Goal: Information Seeking & Learning: Learn about a topic

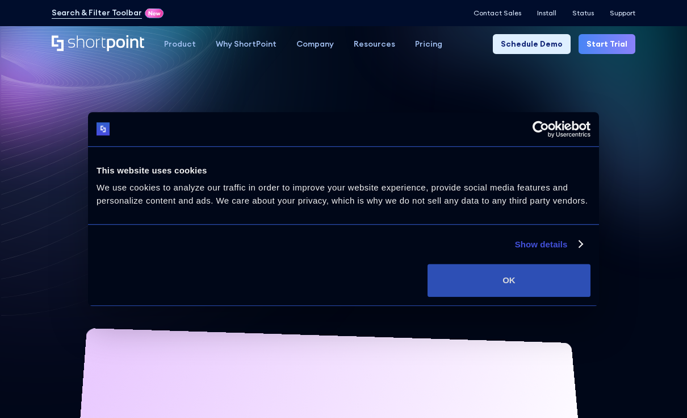
click at [503, 285] on button "OK" at bounding box center [509, 280] width 163 height 33
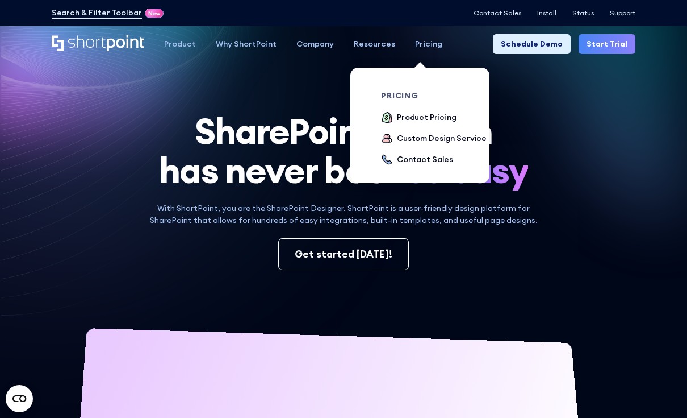
click at [420, 48] on div "Pricing" at bounding box center [428, 44] width 27 height 12
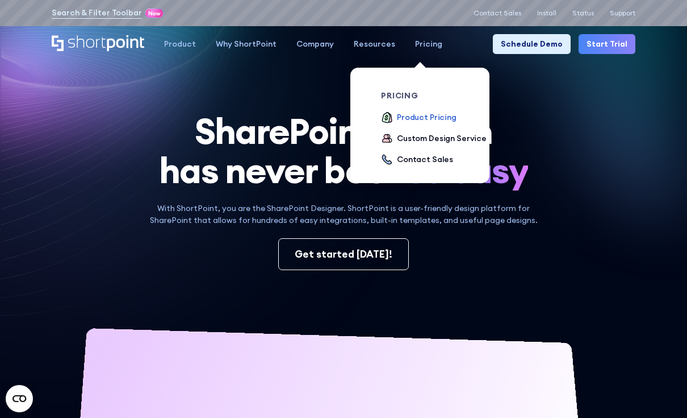
click at [417, 118] on div "Product Pricing" at bounding box center [427, 117] width 60 height 12
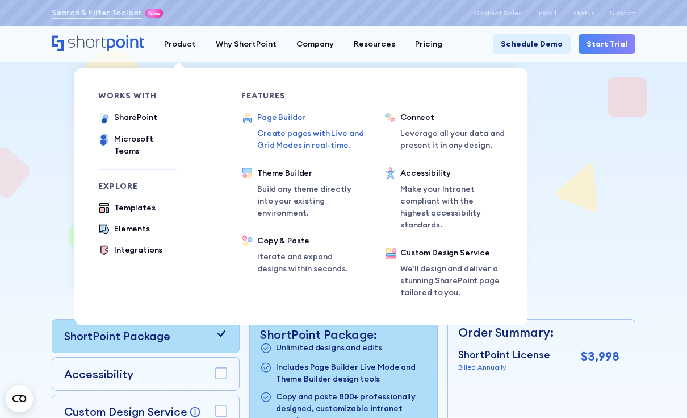
click at [279, 132] on p "Create pages with Live and Grid Modes in real-time." at bounding box center [314, 139] width 114 height 24
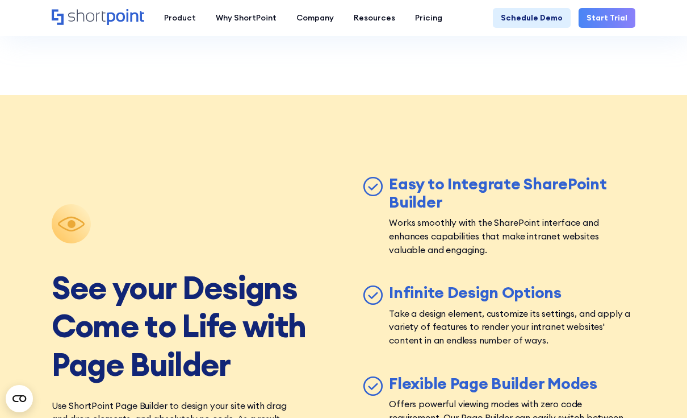
scroll to position [3339, 0]
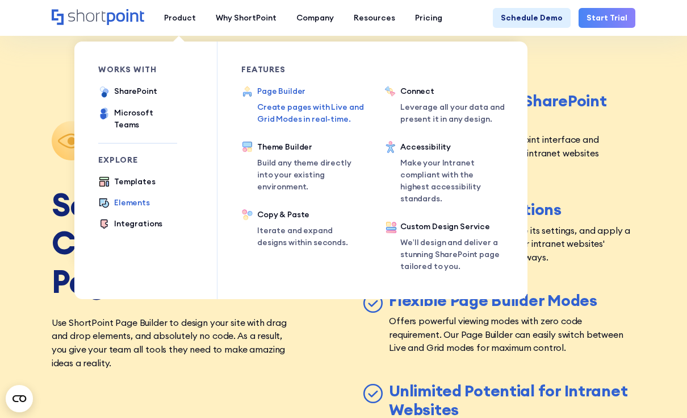
click at [135, 197] on div "Elements" at bounding box center [132, 203] width 36 height 12
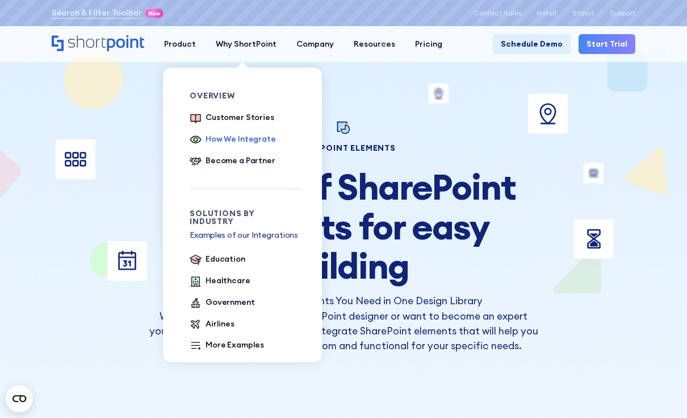
click at [241, 136] on div "How We Integrate" at bounding box center [241, 139] width 70 height 12
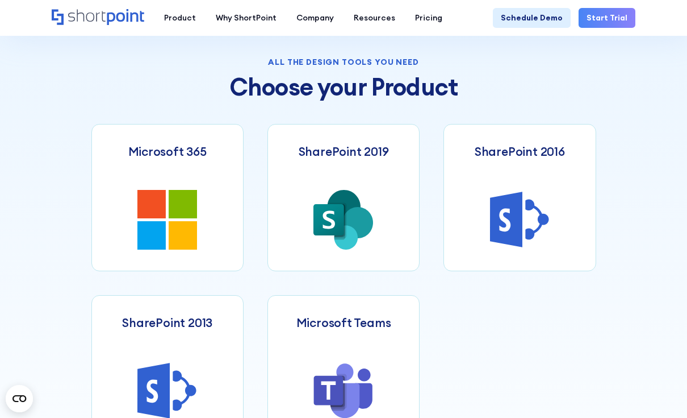
scroll to position [483, 0]
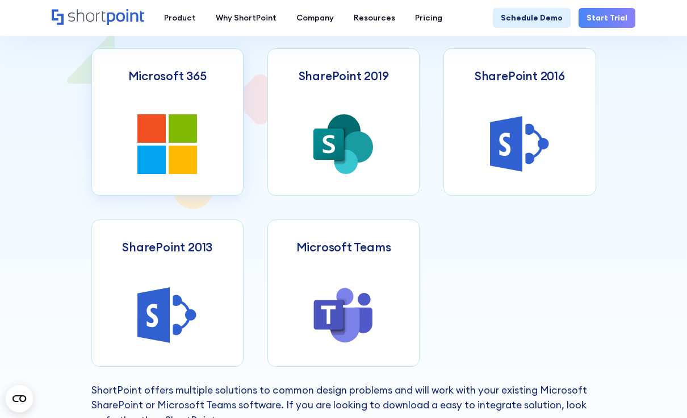
click at [191, 173] on icon at bounding box center [183, 159] width 28 height 28
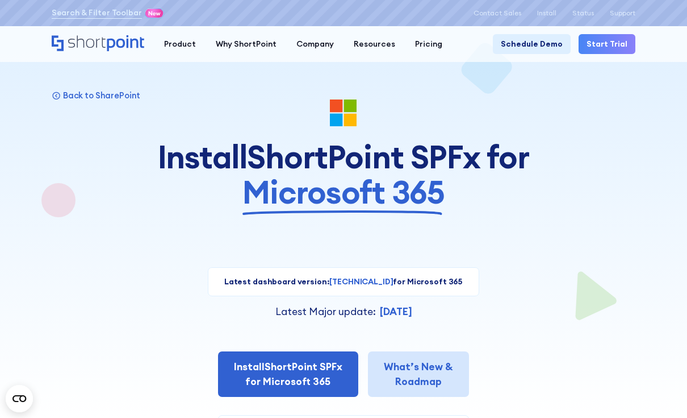
click at [425, 368] on link "What’s New & Roadmap" at bounding box center [418, 374] width 101 height 46
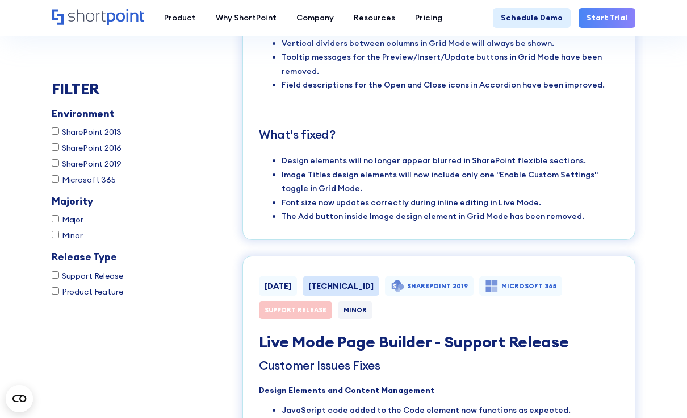
scroll to position [3214, 0]
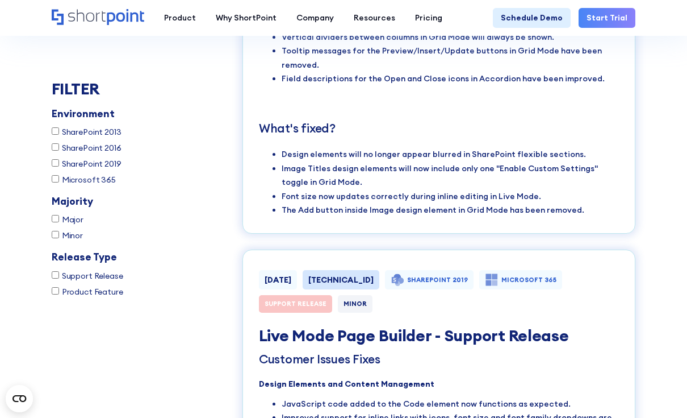
click at [107, 15] on icon "Home" at bounding box center [125, 17] width 37 height 16
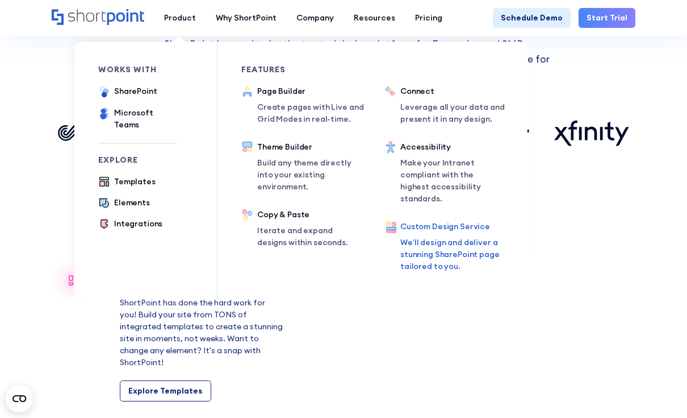
scroll to position [758, 0]
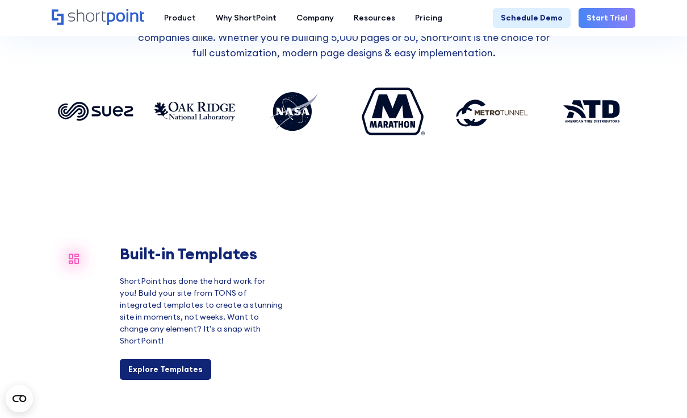
click at [178, 366] on div "Explore Templates" at bounding box center [165, 369] width 74 height 12
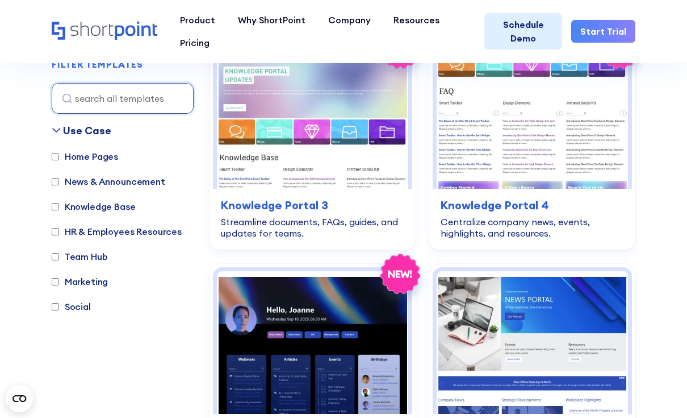
scroll to position [1891, 0]
